Goal: Information Seeking & Learning: Find specific fact

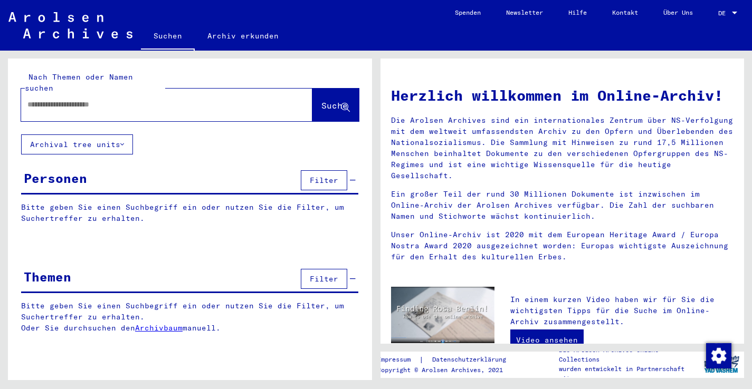
click at [191, 99] on input "text" at bounding box center [153, 104] width 253 height 11
type input "*"
type input "**********"
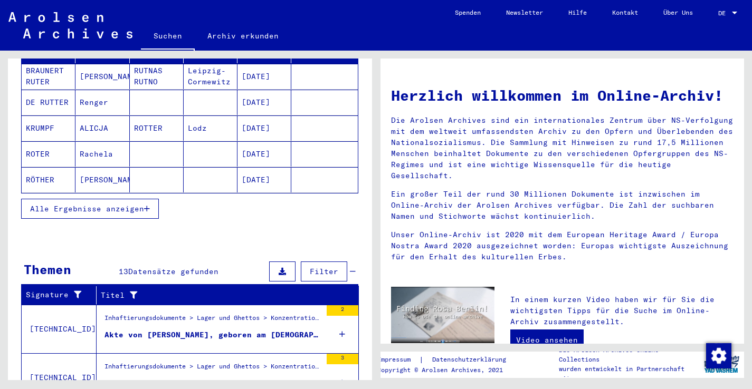
scroll to position [168, 0]
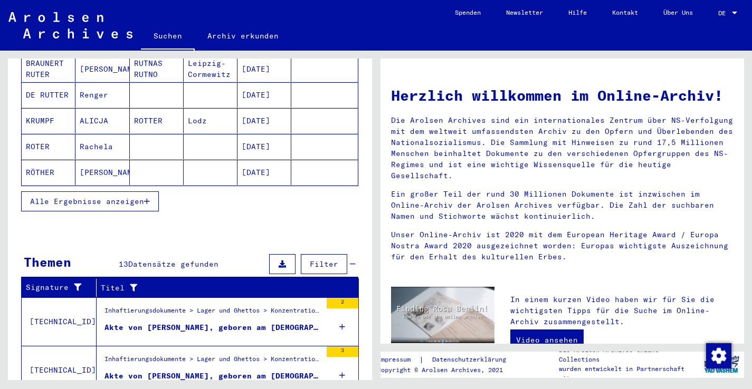
click at [175, 309] on div "Inhaftierungsdokumente > Lager und Ghettos > Konzentrationslager Herzogenbusch-…" at bounding box center [212, 313] width 217 height 15
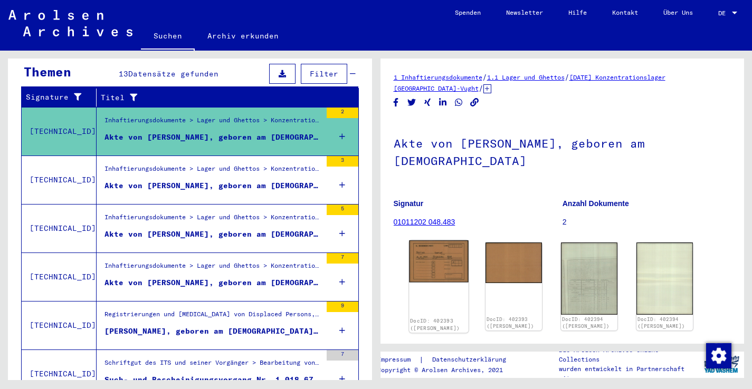
click at [447, 248] on img at bounding box center [438, 262] width 59 height 42
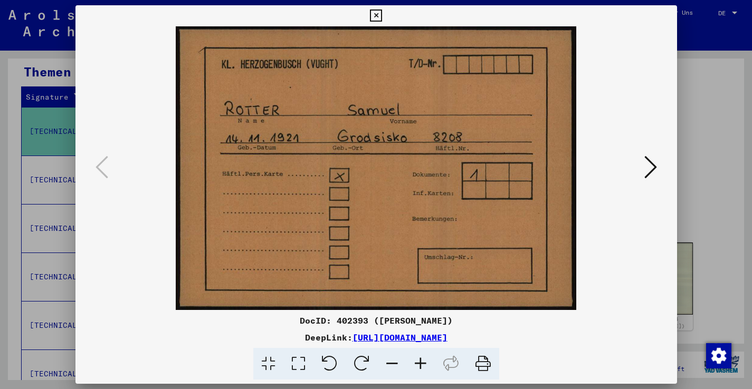
click at [654, 158] on icon at bounding box center [650, 167] width 13 height 25
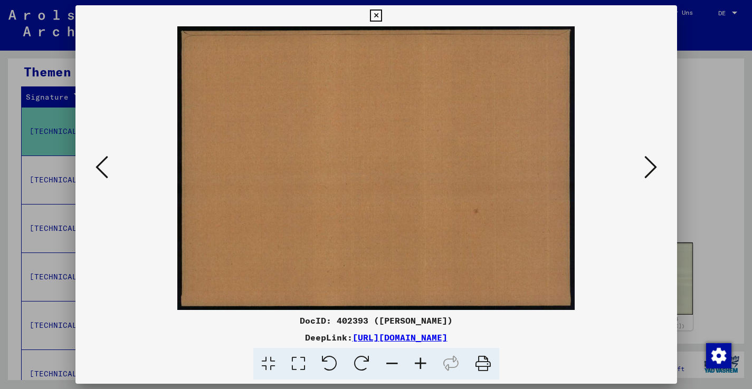
click at [654, 158] on icon at bounding box center [650, 167] width 13 height 25
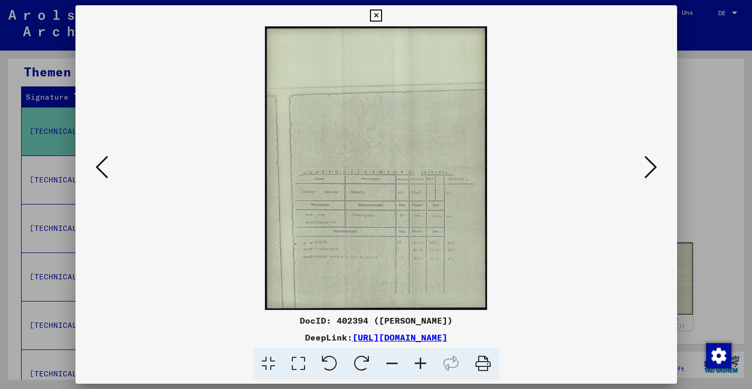
click at [421, 364] on icon at bounding box center [420, 364] width 28 height 32
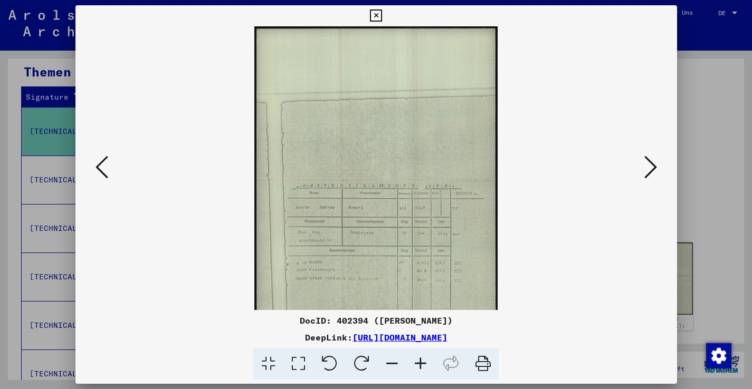
click at [421, 364] on icon at bounding box center [420, 364] width 28 height 32
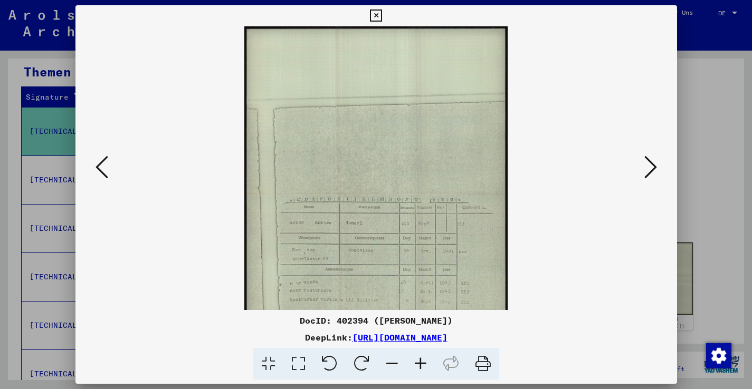
click at [421, 364] on icon at bounding box center [420, 364] width 28 height 32
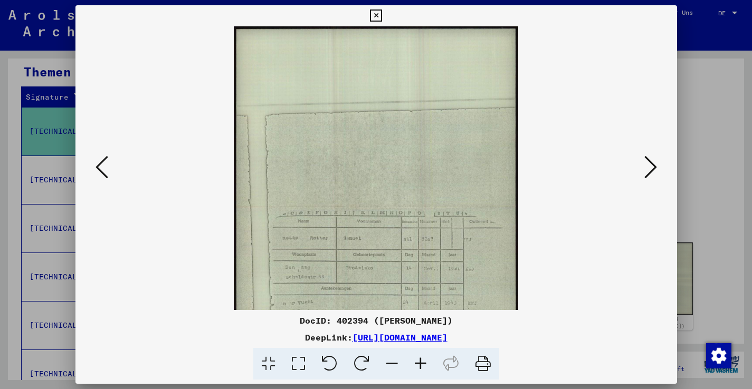
click at [421, 364] on icon at bounding box center [420, 364] width 28 height 32
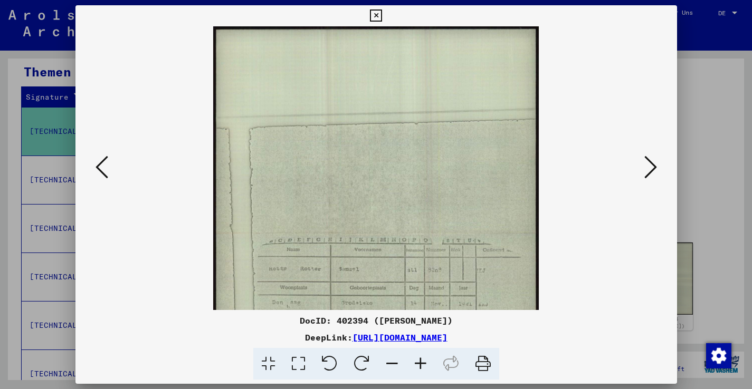
click at [421, 364] on icon at bounding box center [420, 364] width 28 height 32
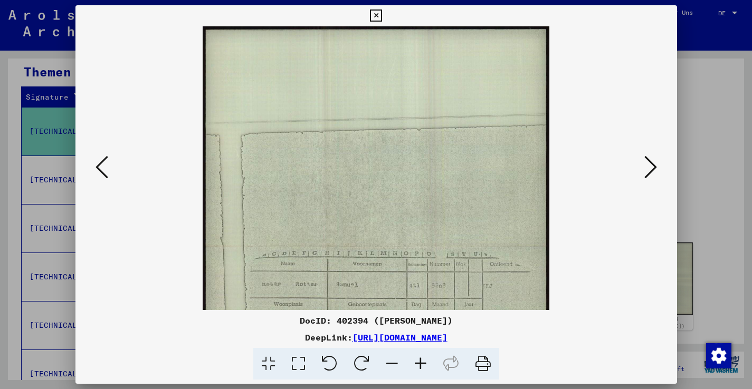
click at [421, 364] on icon at bounding box center [420, 364] width 28 height 32
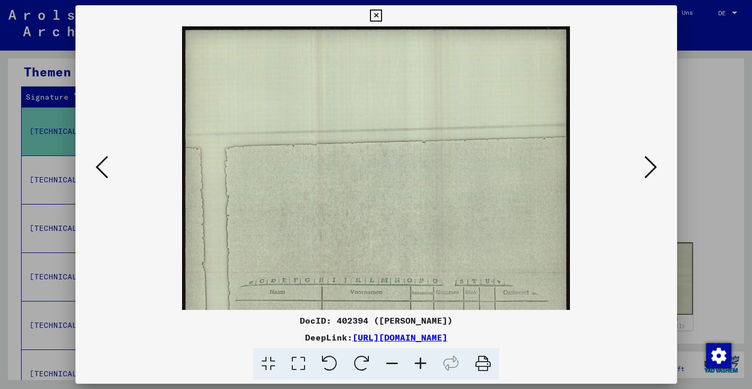
click at [421, 364] on icon at bounding box center [420, 364] width 28 height 32
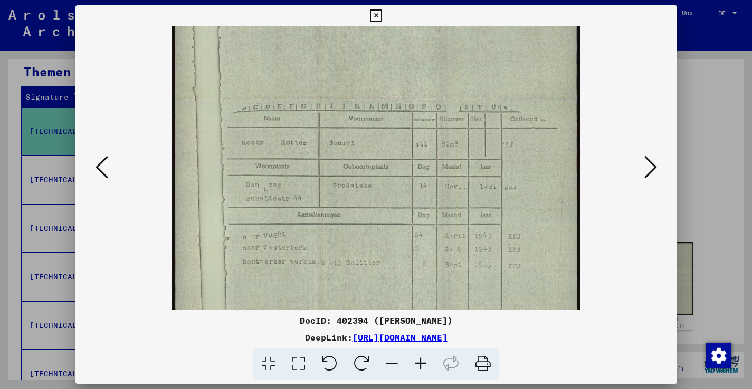
scroll to position [189, 0]
drag, startPoint x: 412, startPoint y: 211, endPoint x: 428, endPoint y: 21, distance: 190.5
click at [648, 165] on icon at bounding box center [650, 167] width 13 height 25
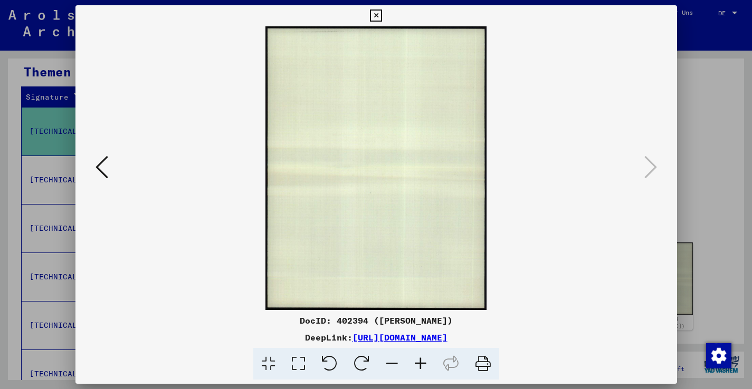
scroll to position [0, 0]
click at [382, 15] on icon at bounding box center [376, 15] width 12 height 13
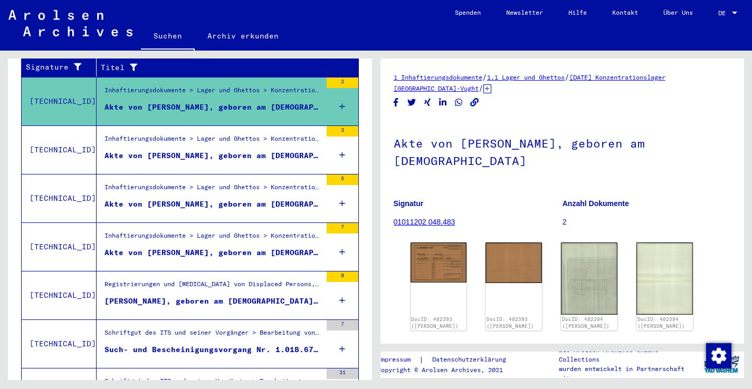
scroll to position [197, 0]
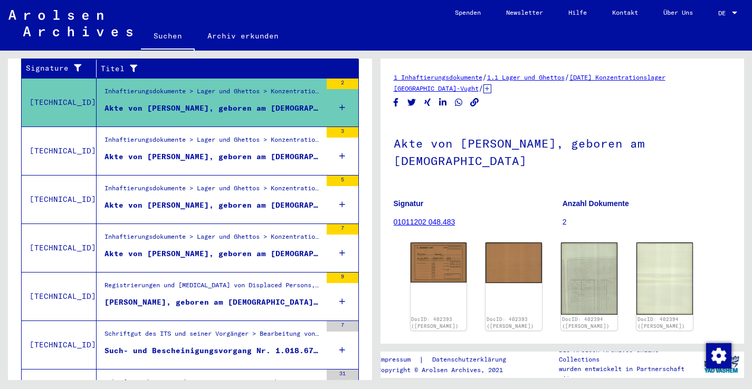
click at [271, 248] on div "Akte von [PERSON_NAME], geboren am [DEMOGRAPHIC_DATA]" at bounding box center [212, 253] width 217 height 11
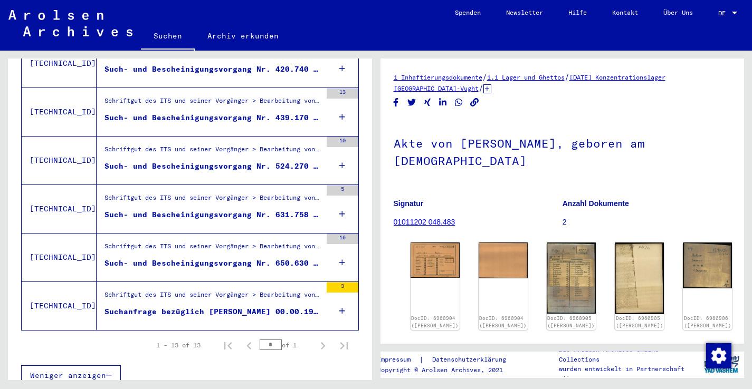
click at [431, 315] on link "DocID: 6960904 ([PERSON_NAME])" at bounding box center [434, 321] width 47 height 13
click at [430, 317] on link "DocID: 6960904 ([PERSON_NAME])" at bounding box center [435, 324] width 50 height 14
